Goal: Task Accomplishment & Management: Manage account settings

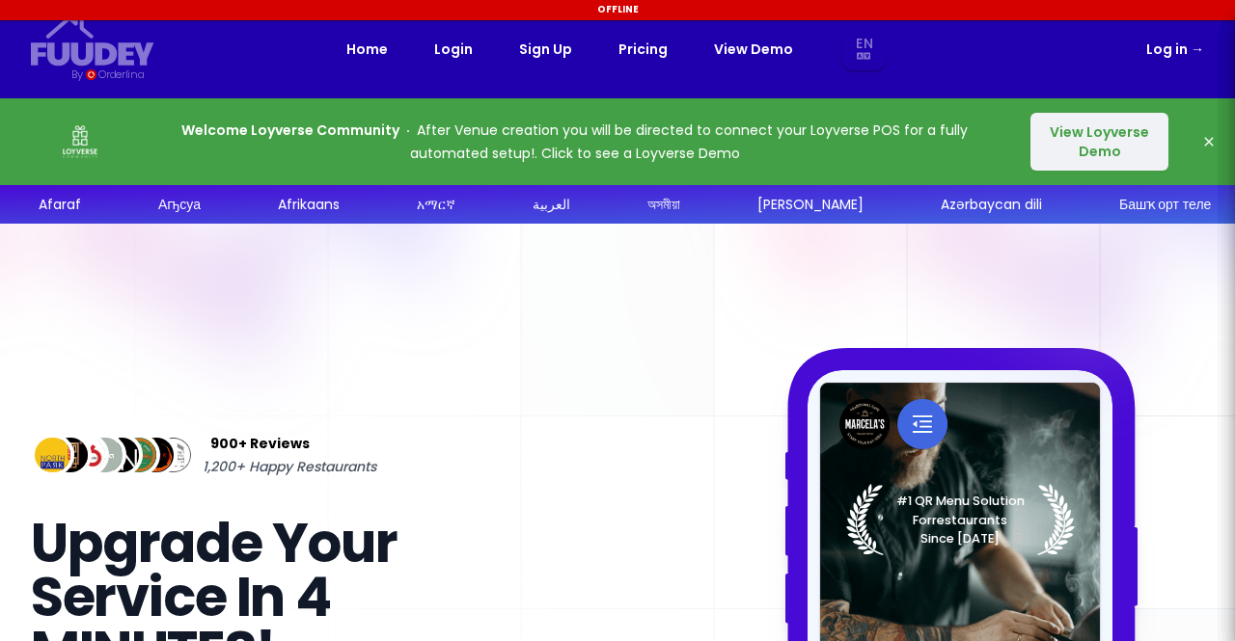
select select "en"
click at [1177, 42] on link "Log in →" at bounding box center [1175, 49] width 58 height 23
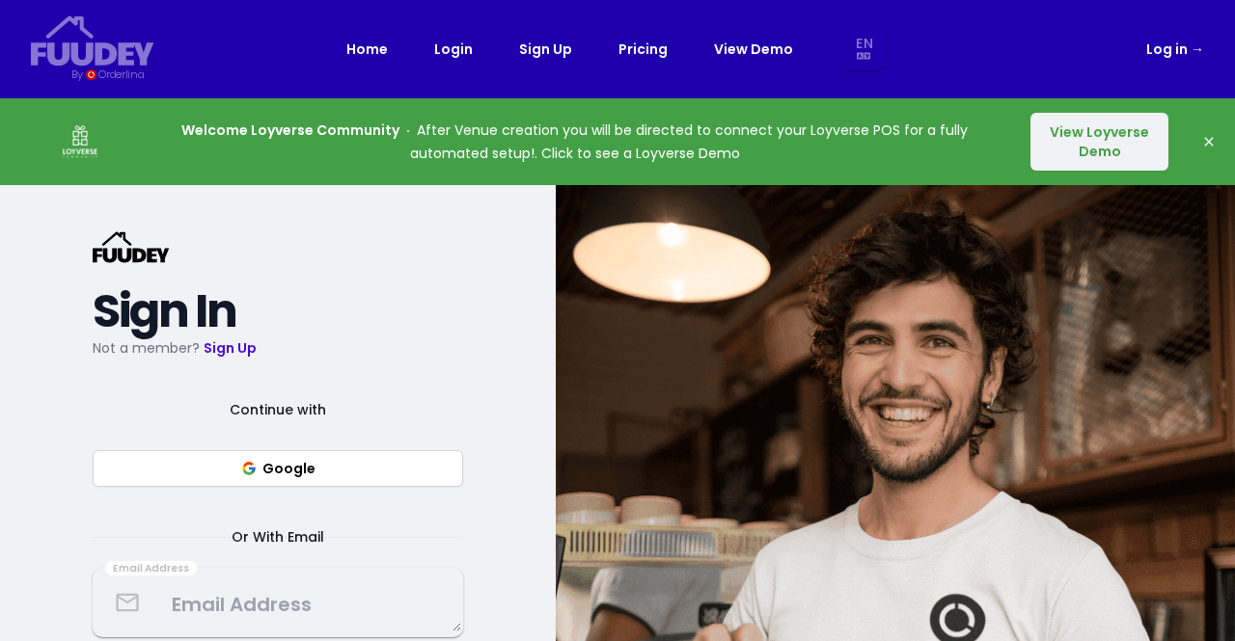
select select "en"
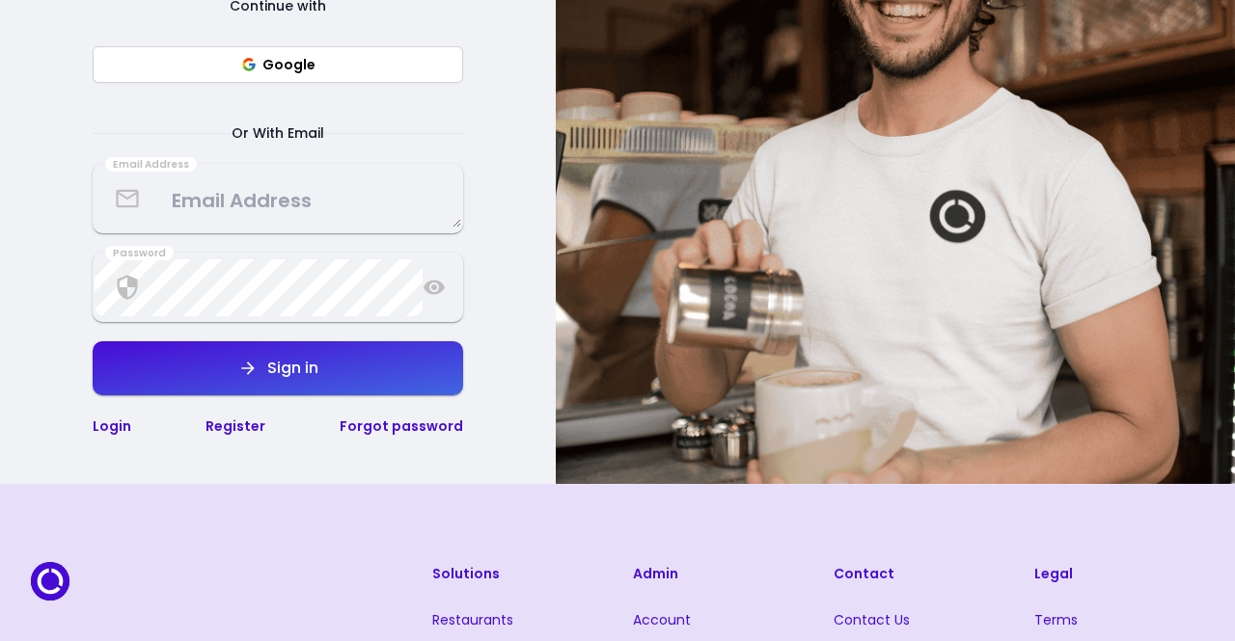
scroll to position [405, 0]
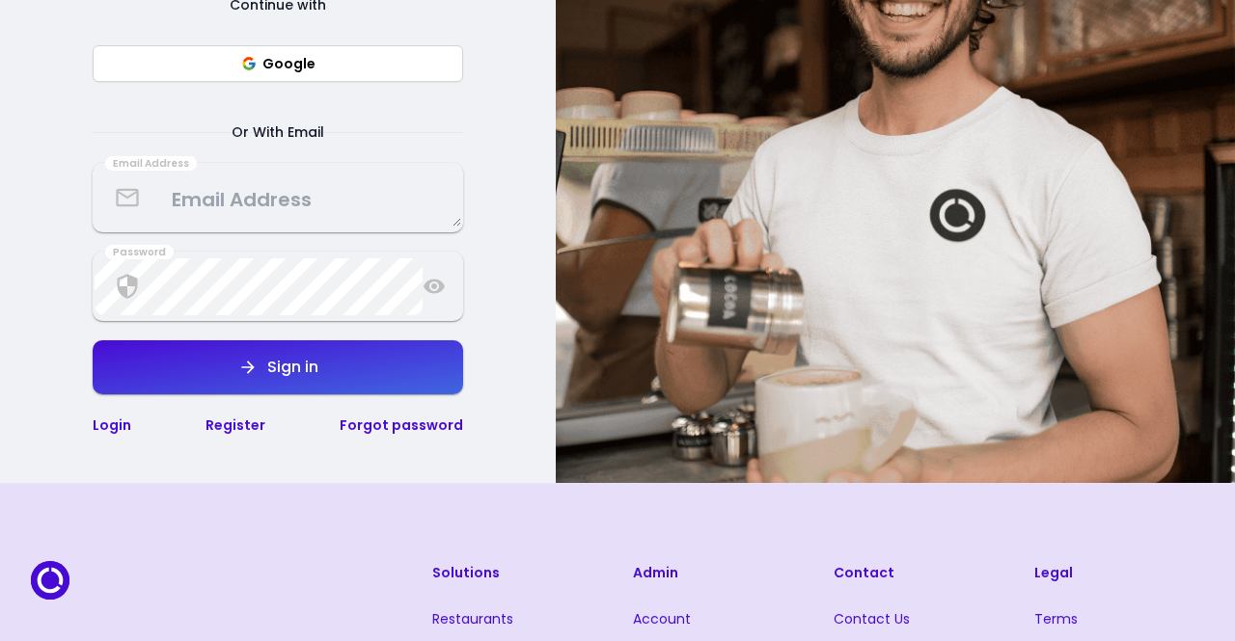
click at [253, 207] on textarea at bounding box center [278, 198] width 367 height 57
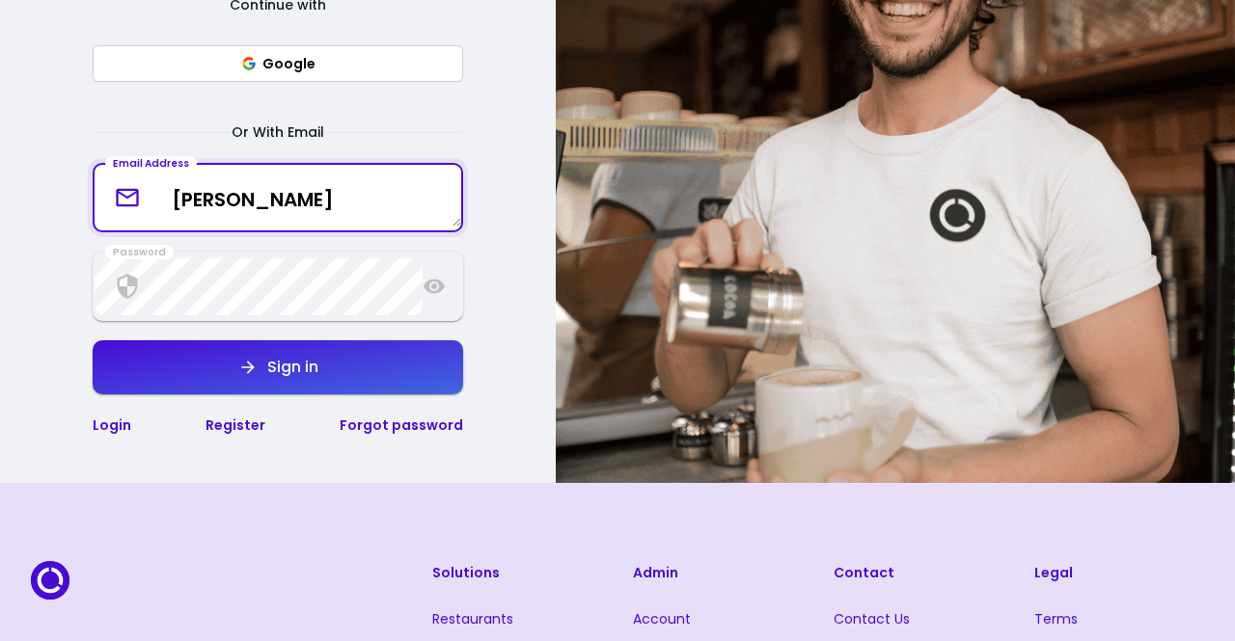
type textarea "bobv"
select select "en"
type textarea "bobvibes"
select select "en"
type textarea "[EMAIL_ADDRESS][DOMAIN_NAME]"
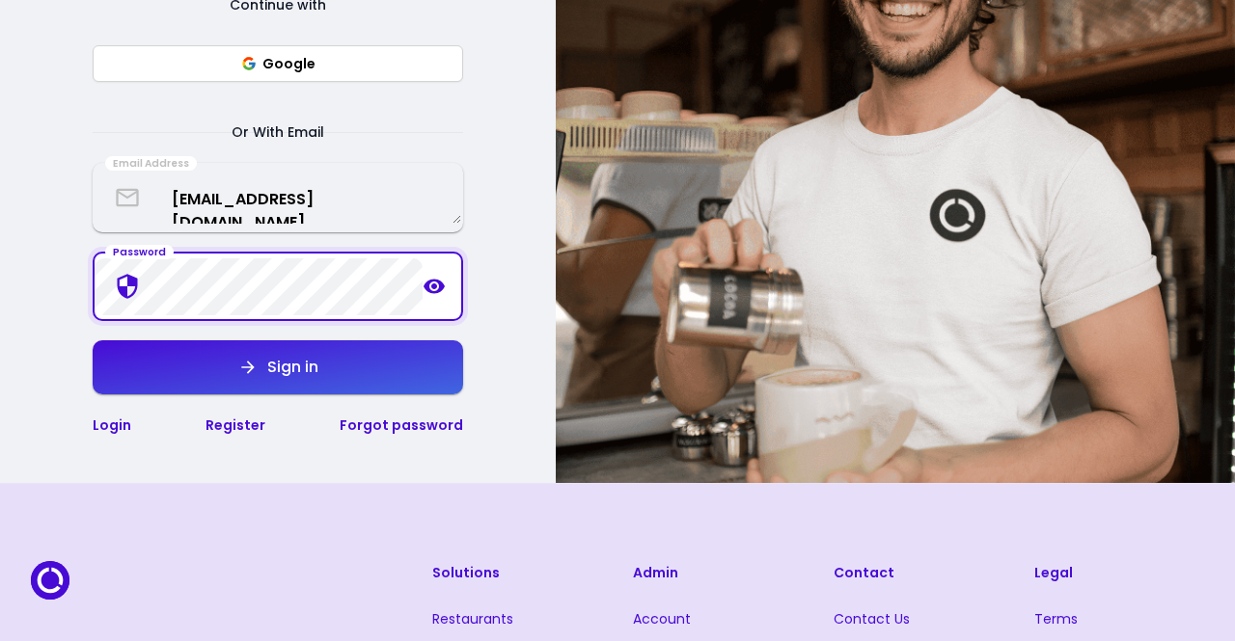
click at [314, 346] on button "Sign in" at bounding box center [278, 368] width 370 height 54
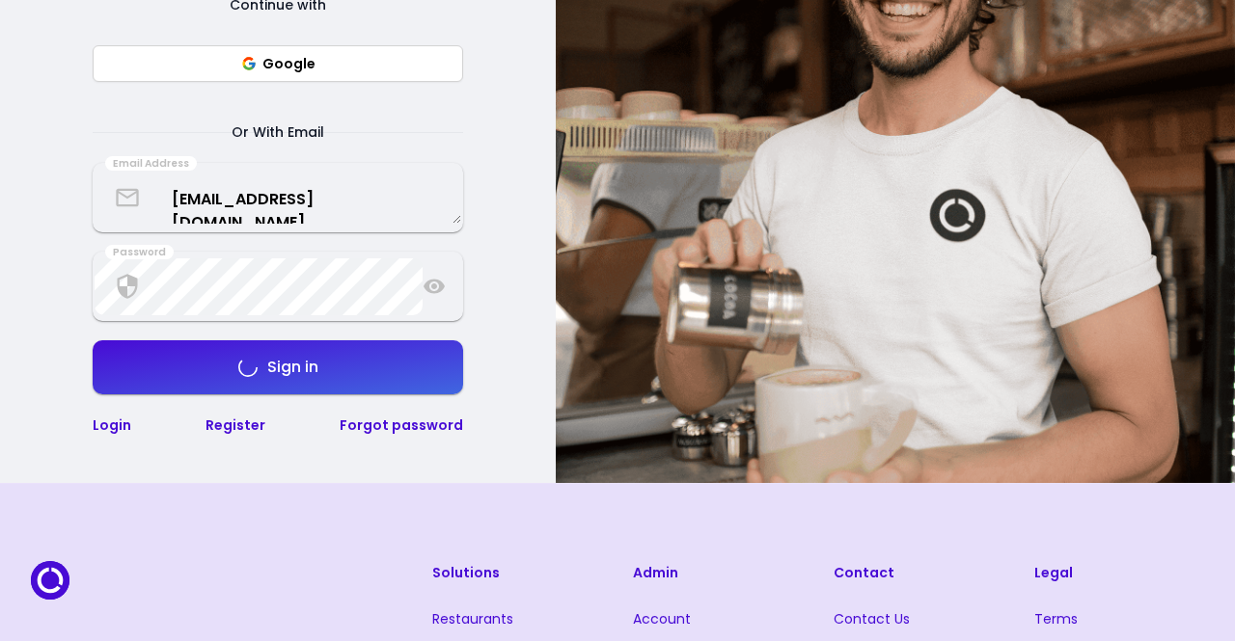
select select "en"
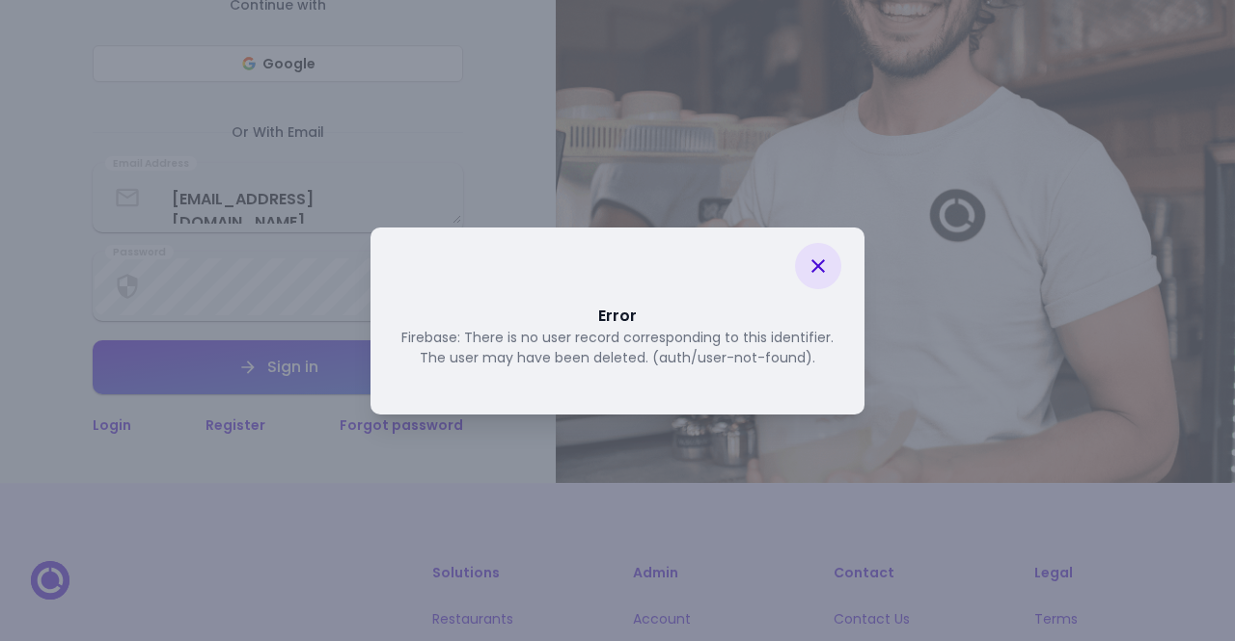
click at [802, 269] on div at bounding box center [818, 266] width 46 height 46
select select "en"
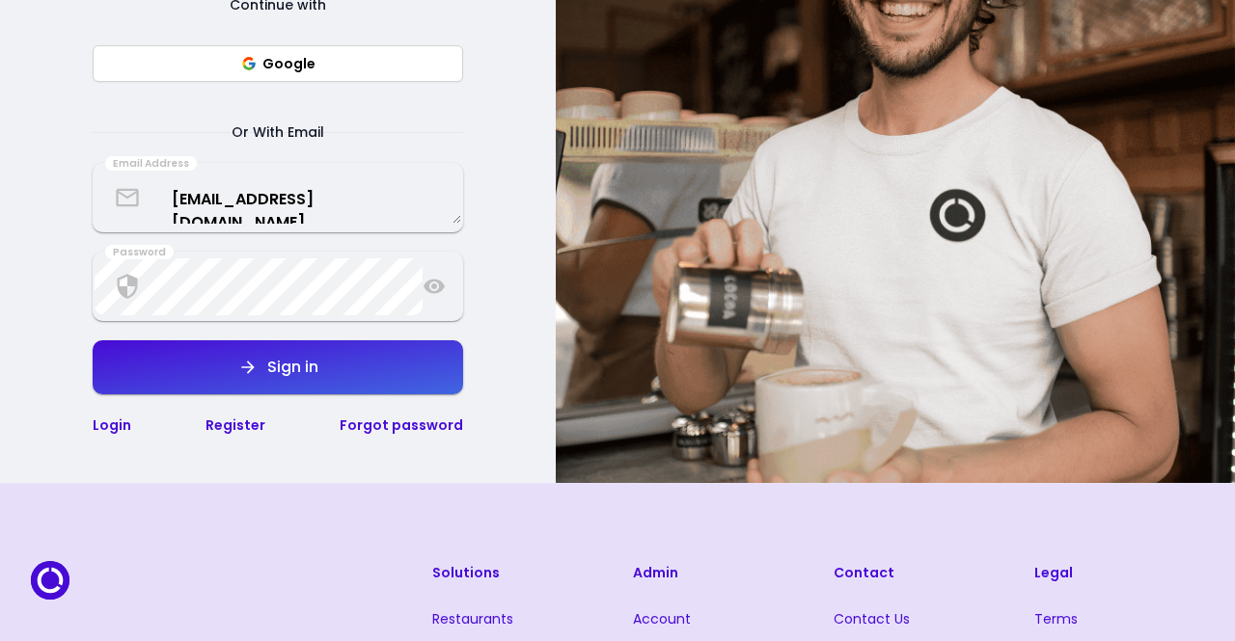
select select "en"
click at [425, 296] on icon at bounding box center [434, 286] width 23 height 23
click at [321, 356] on button "Sign in" at bounding box center [278, 368] width 370 height 54
select select "en"
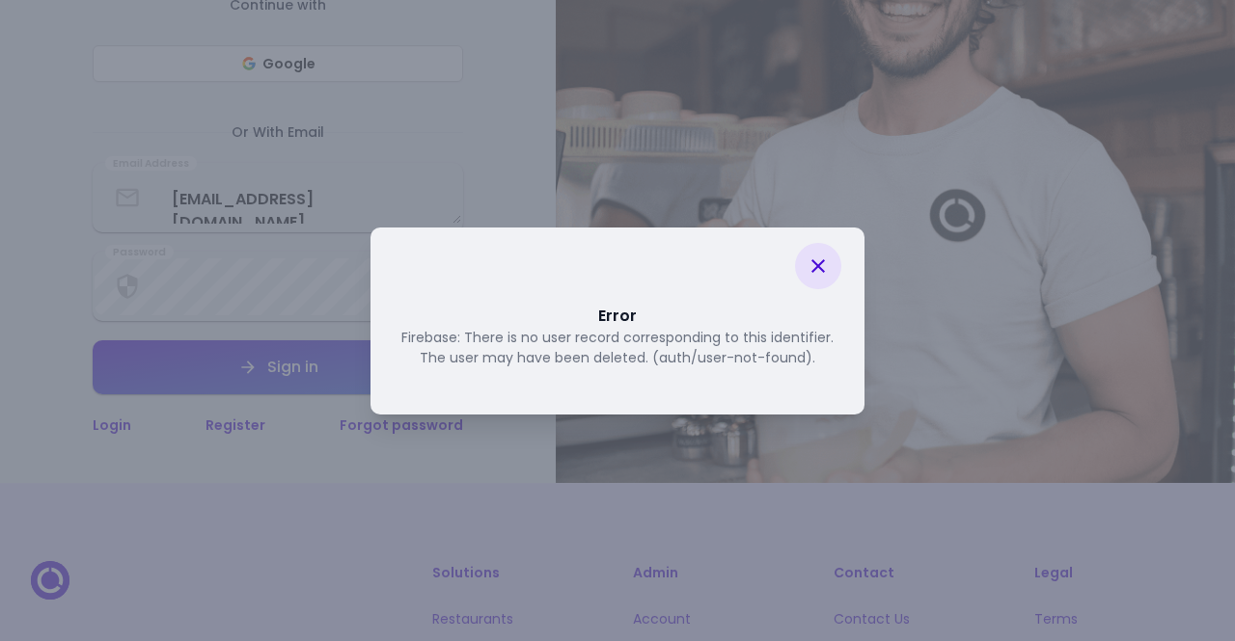
click at [800, 259] on div at bounding box center [818, 266] width 46 height 46
select select "en"
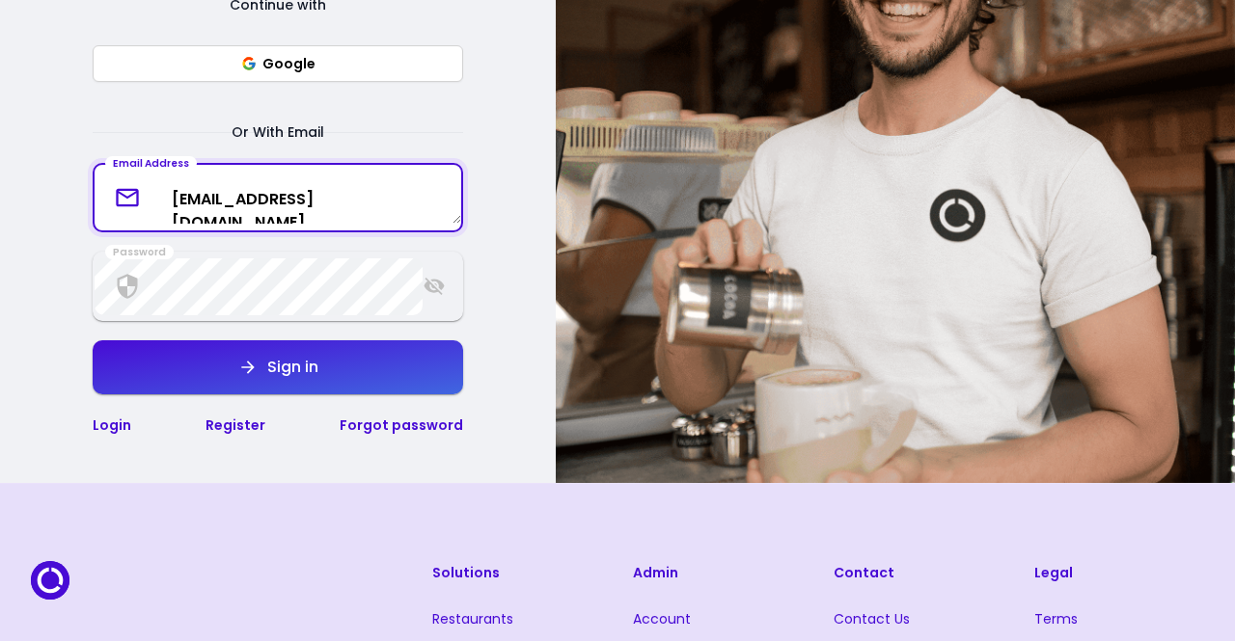
click at [345, 205] on textarea "[EMAIL_ADDRESS][DOMAIN_NAME]" at bounding box center [278, 198] width 367 height 51
click at [208, 196] on textarea "[EMAIL_ADDRESS][DOMAIN_NAME]" at bounding box center [278, 198] width 367 height 51
click at [205, 198] on textarea "[EMAIL_ADDRESS][DOMAIN_NAME]" at bounding box center [278, 198] width 367 height 51
type textarea "[EMAIL_ADDRESS][DOMAIN_NAME]"
click at [264, 335] on div "Continue with Google Or With Email Email Address [EMAIL_ADDRESS][DOMAIN_NAME] P…" at bounding box center [278, 215] width 370 height 444
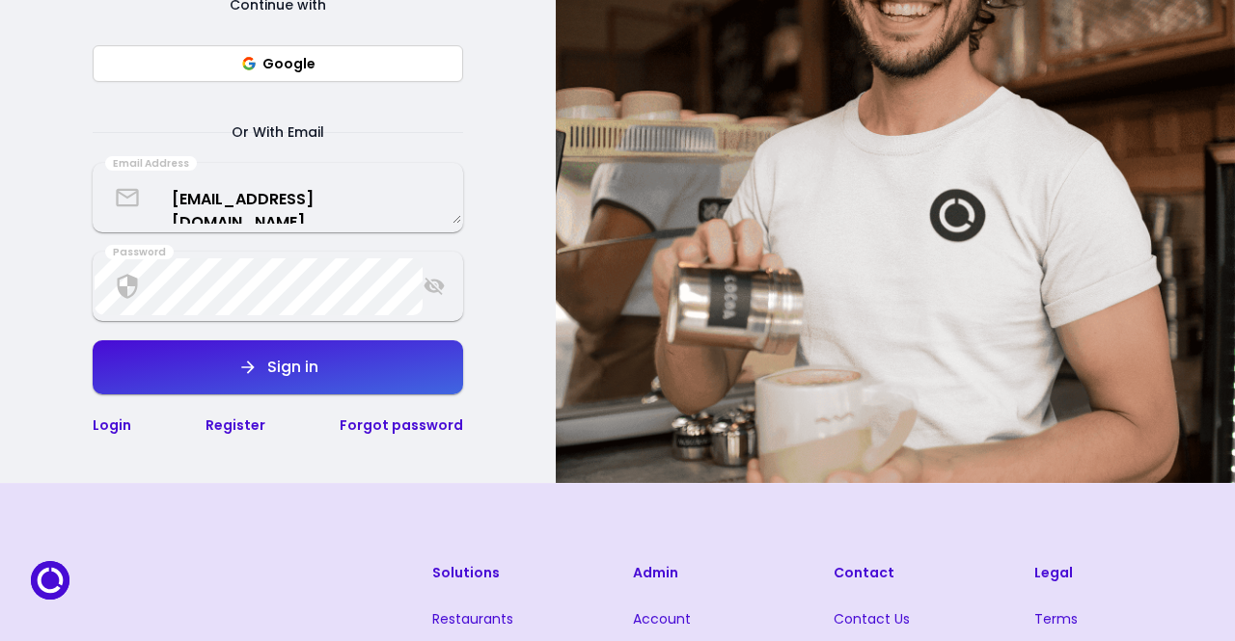
click at [261, 356] on button "Sign in" at bounding box center [278, 368] width 370 height 54
select select "en"
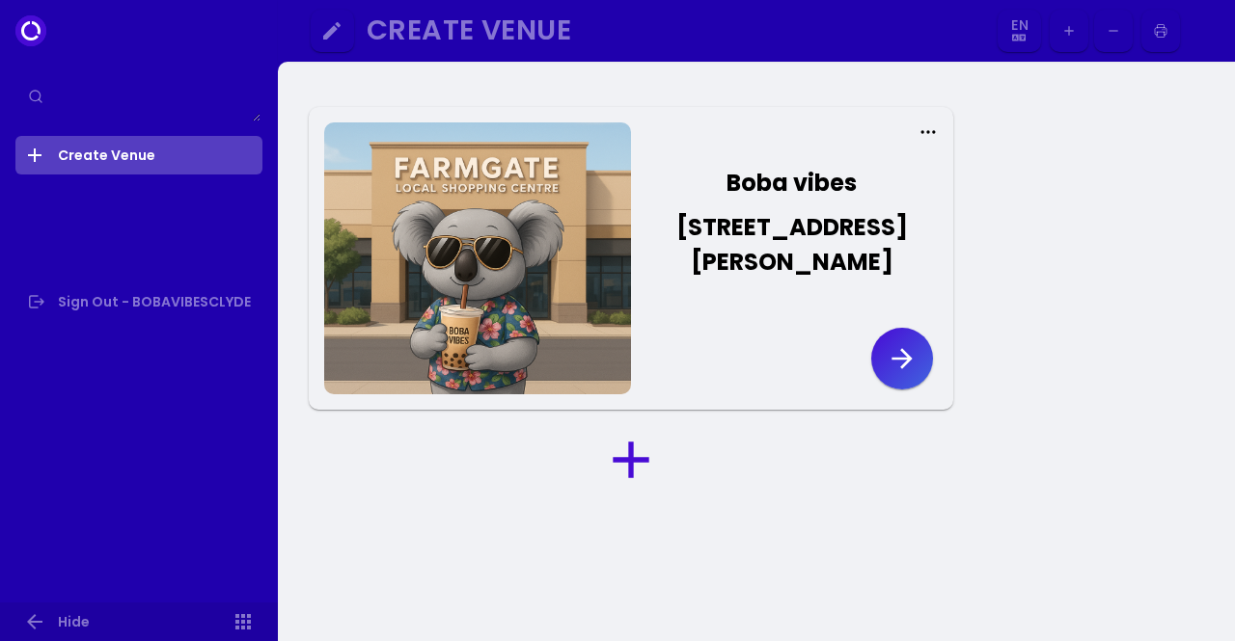
click at [324, 31] on icon "button" at bounding box center [331, 30] width 23 height 23
click at [15, 30] on icon at bounding box center [30, 30] width 31 height 31
click at [31, 99] on circle at bounding box center [35, 96] width 11 height 11
click at [434, 292] on div at bounding box center [477, 259] width 307 height 272
click at [888, 255] on button "Boba vibes [STREET_ADDRESS][PERSON_NAME]" at bounding box center [784, 223] width 307 height 162
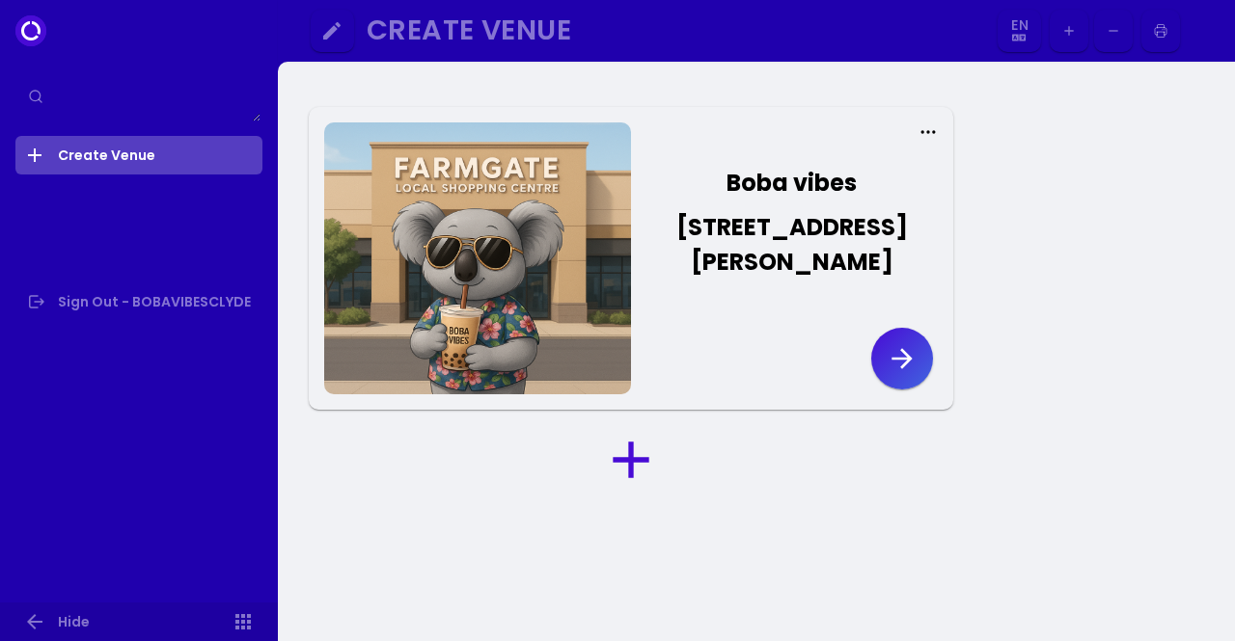
click at [903, 343] on icon "button" at bounding box center [901, 358] width 31 height 31
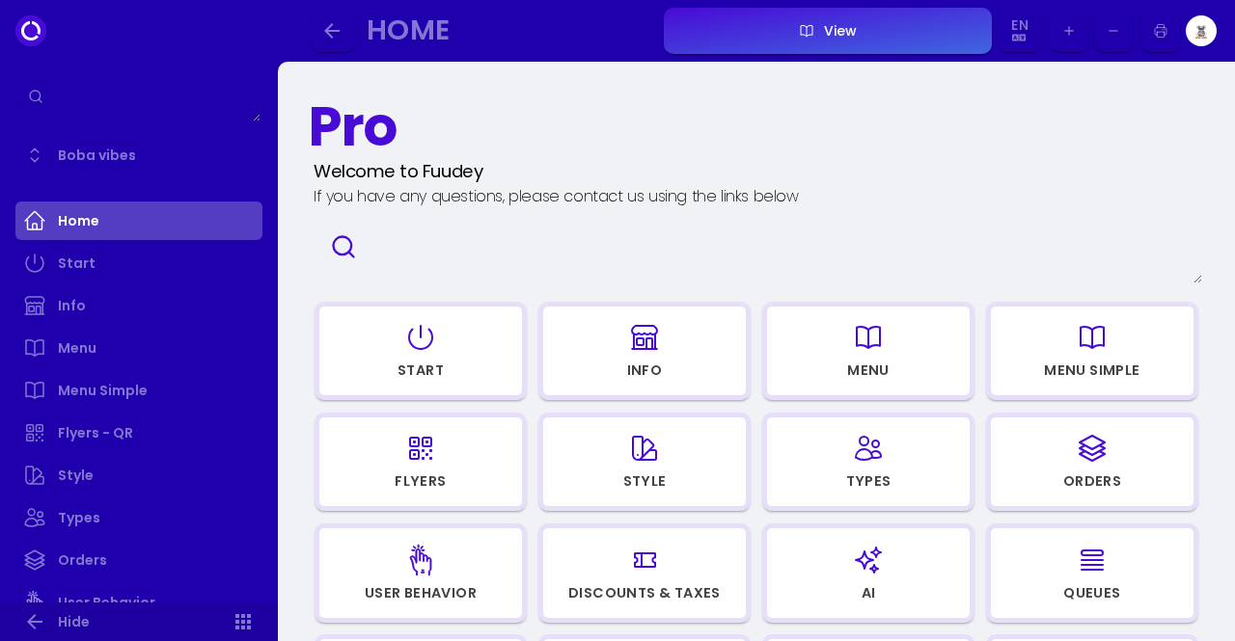
drag, startPoint x: 45, startPoint y: 105, endPoint x: 74, endPoint y: 114, distance: 30.2
click at [74, 114] on textarea at bounding box center [138, 96] width 243 height 51
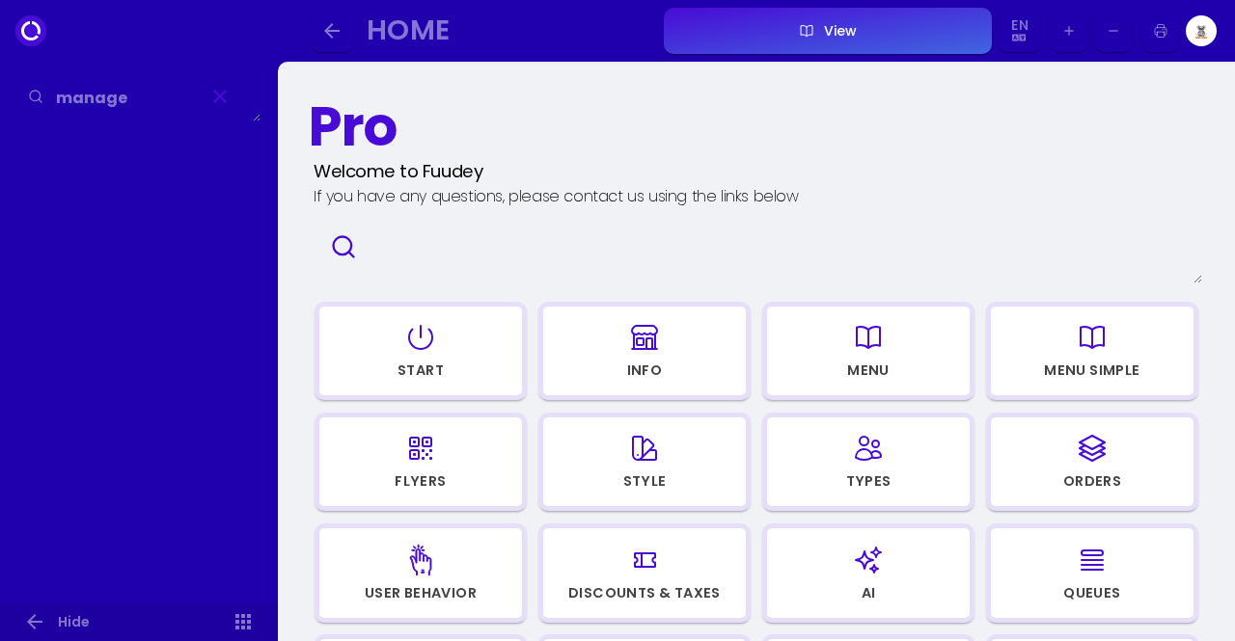
type textarea "manage"
click at [212, 97] on icon "button" at bounding box center [219, 96] width 23 height 23
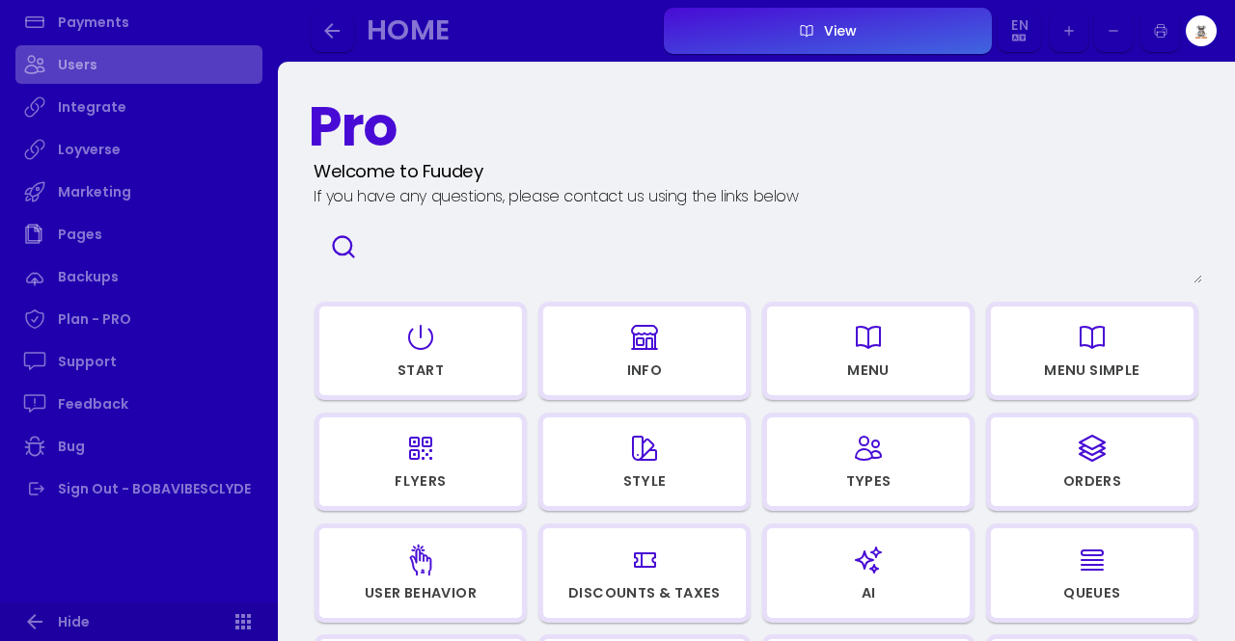
scroll to position [964, 0]
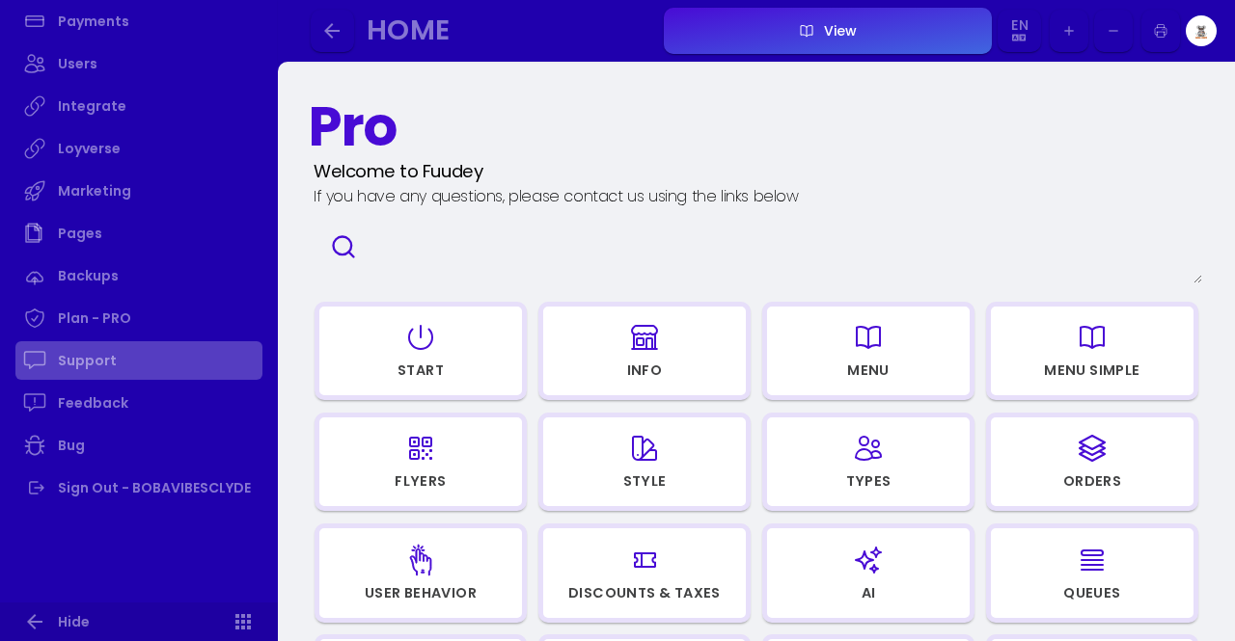
click at [95, 364] on link "Support" at bounding box center [138, 360] width 247 height 39
